Goal: Task Accomplishment & Management: Use online tool/utility

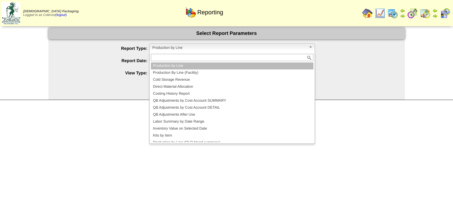
click at [182, 47] on span "Production by Line" at bounding box center [229, 48] width 154 height 8
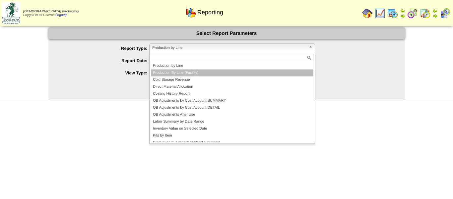
click at [177, 71] on li "Production By Line (Facility)" at bounding box center [232, 72] width 163 height 7
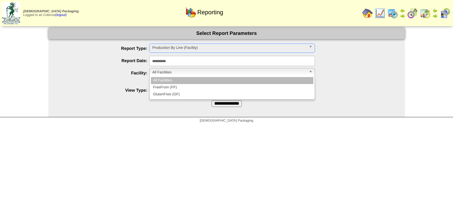
click at [173, 73] on span "All Facilities" at bounding box center [229, 72] width 154 height 8
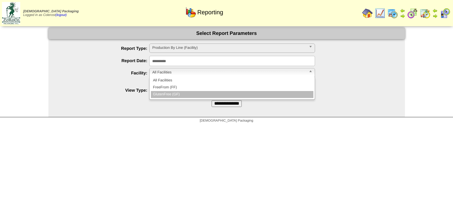
click at [175, 93] on li "GlutenFree (GF)" at bounding box center [232, 94] width 163 height 7
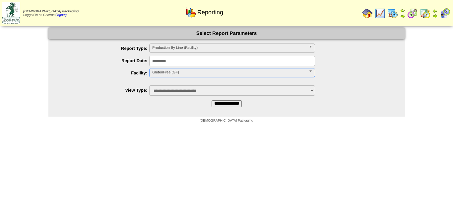
click at [218, 104] on input "**********" at bounding box center [227, 103] width 30 height 7
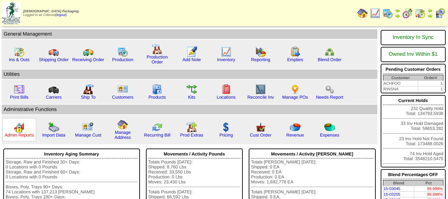
click at [23, 136] on link "Admin Reports" at bounding box center [19, 134] width 29 height 5
